Goal: Transaction & Acquisition: Purchase product/service

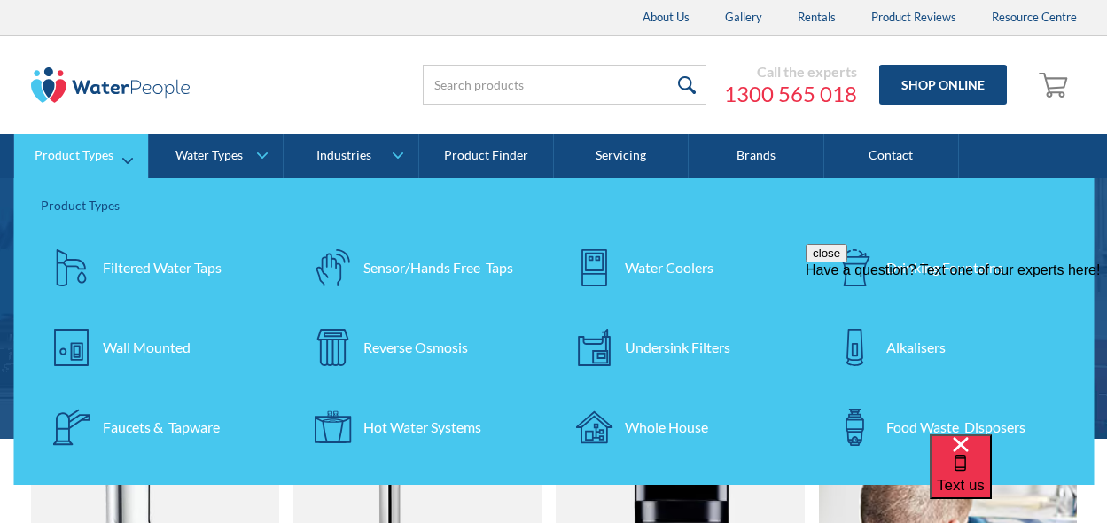
click at [666, 350] on div "Undersink Filters" at bounding box center [677, 347] width 105 height 21
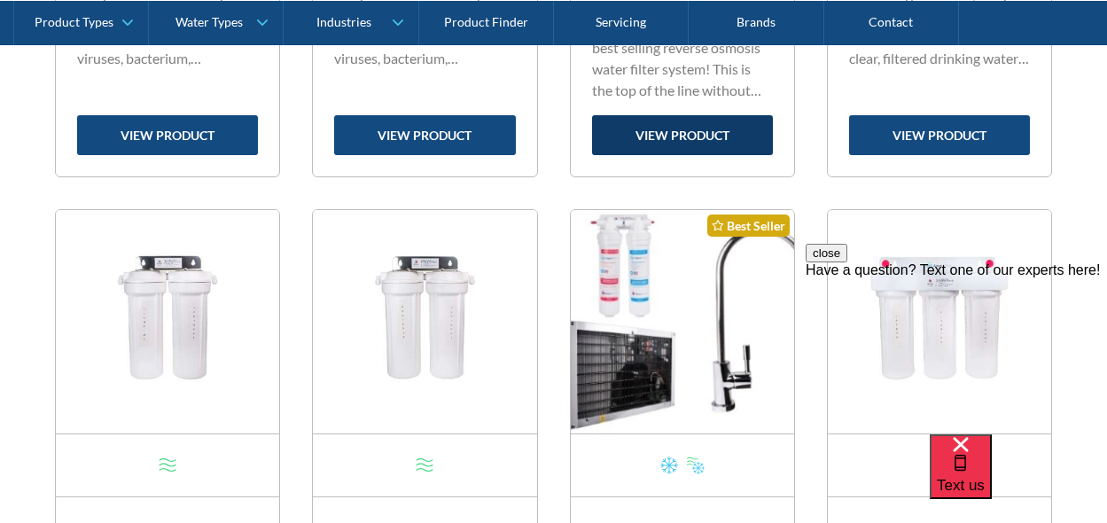
scroll to position [1106, 0]
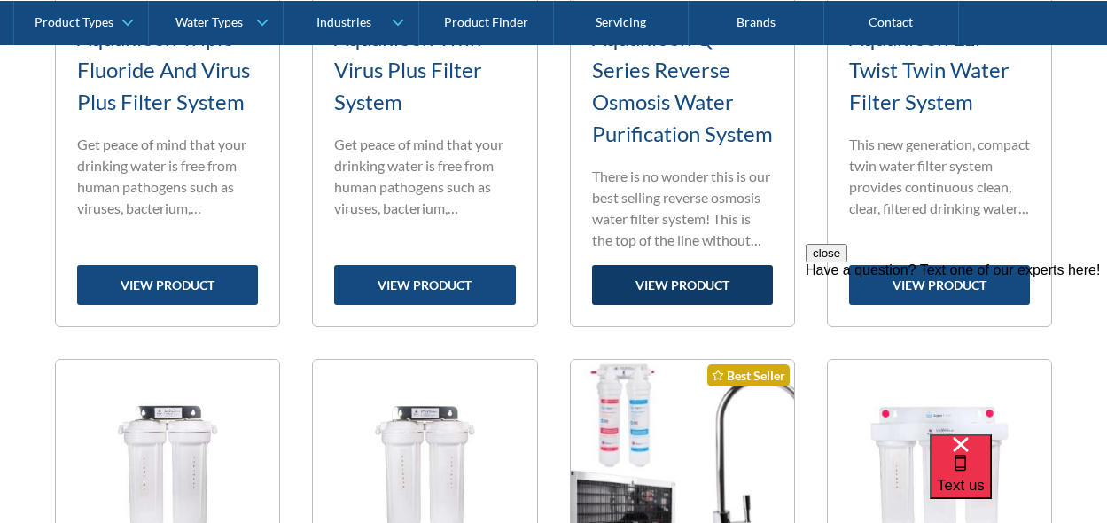
click at [689, 282] on link "view product" at bounding box center [682, 285] width 181 height 40
